Goal: Navigation & Orientation: Find specific page/section

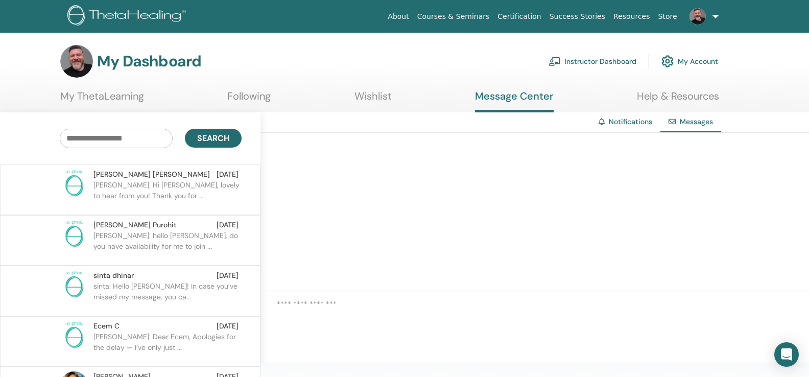
click at [694, 58] on link "My Account" at bounding box center [689, 61] width 57 height 22
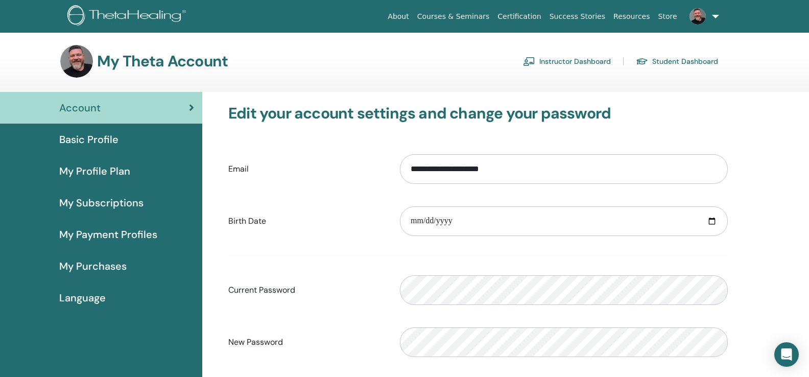
click at [576, 64] on link "Instructor Dashboard" at bounding box center [567, 61] width 88 height 16
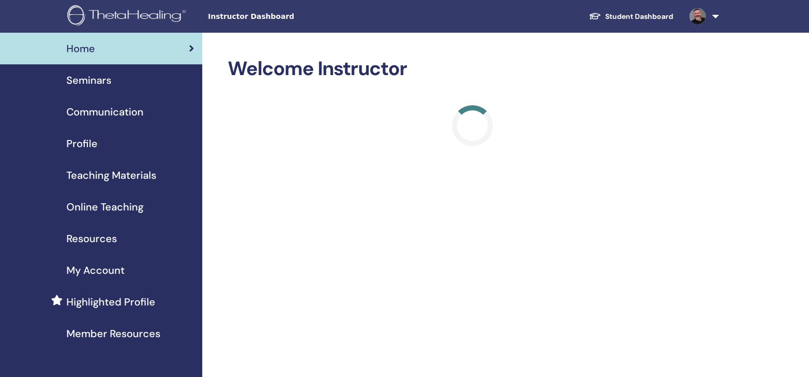
click at [100, 80] on span "Seminars" at bounding box center [88, 79] width 45 height 15
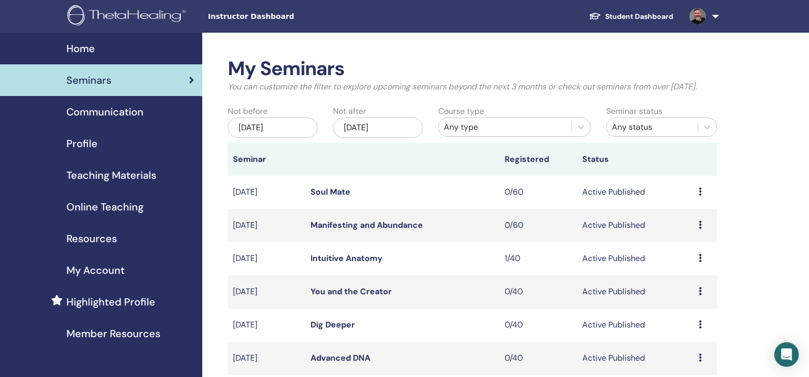
click at [88, 13] on img at bounding box center [128, 16] width 122 height 23
